Goal: Task Accomplishment & Management: Use online tool/utility

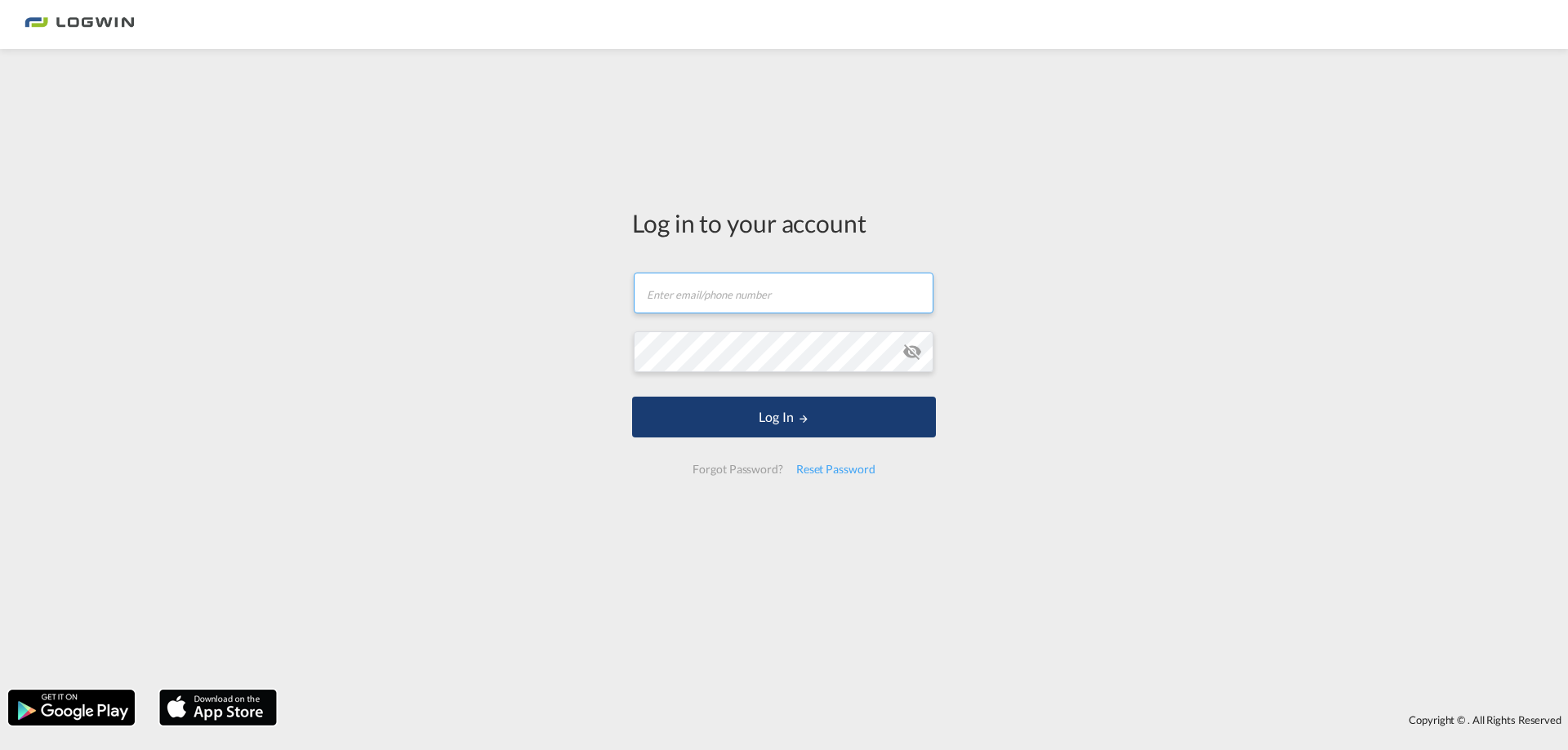
type input "[PERSON_NAME][DOMAIN_NAME][EMAIL_ADDRESS][PERSON_NAME][DOMAIN_NAME]"
click at [750, 429] on button "Log In" at bounding box center [784, 418] width 304 height 41
